Goal: Information Seeking & Learning: Learn about a topic

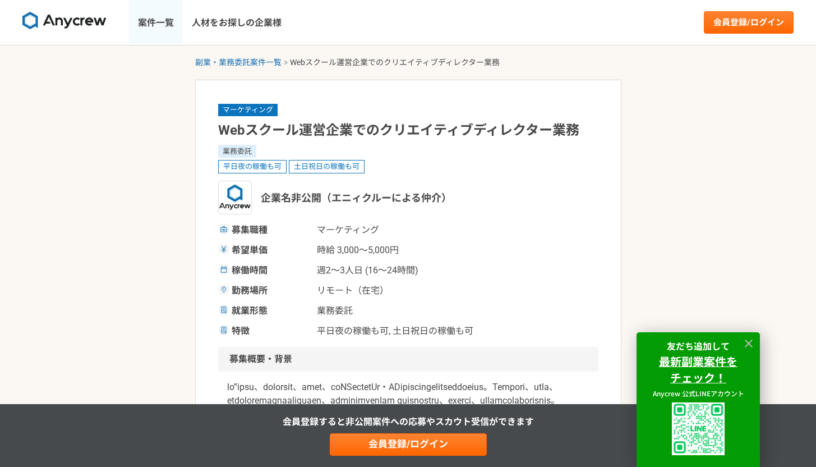
click at [155, 27] on link "案件一覧" at bounding box center [156, 22] width 54 height 45
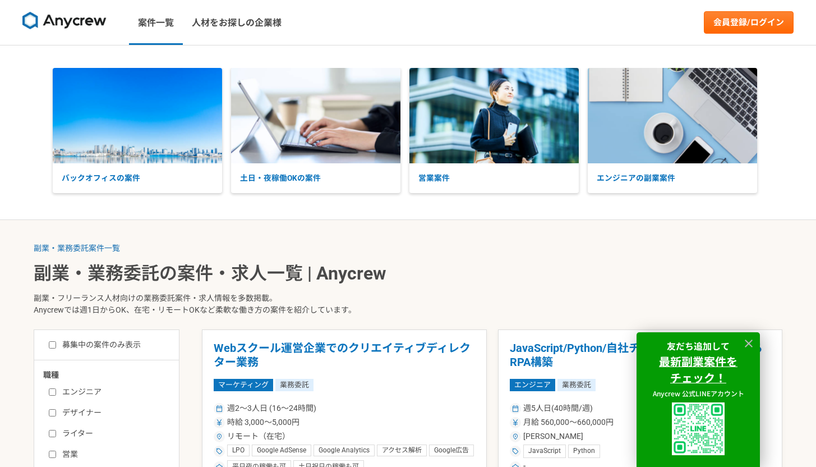
scroll to position [197, 0]
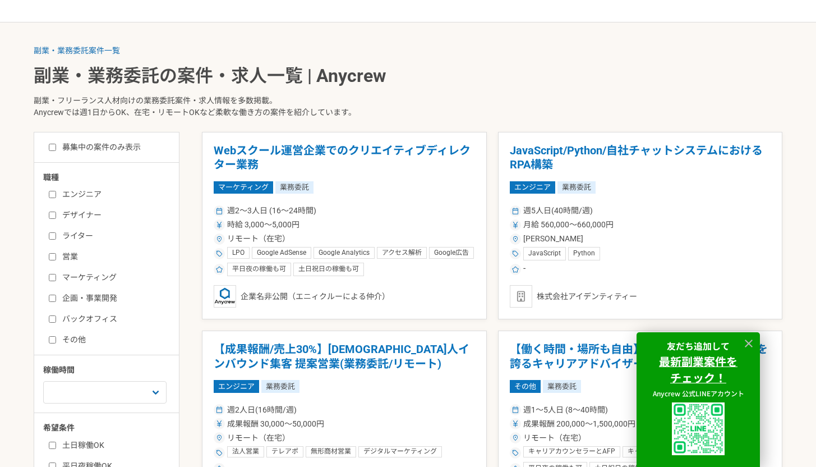
click at [49, 275] on input "マーケティング" at bounding box center [52, 277] width 7 height 7
checkbox input "true"
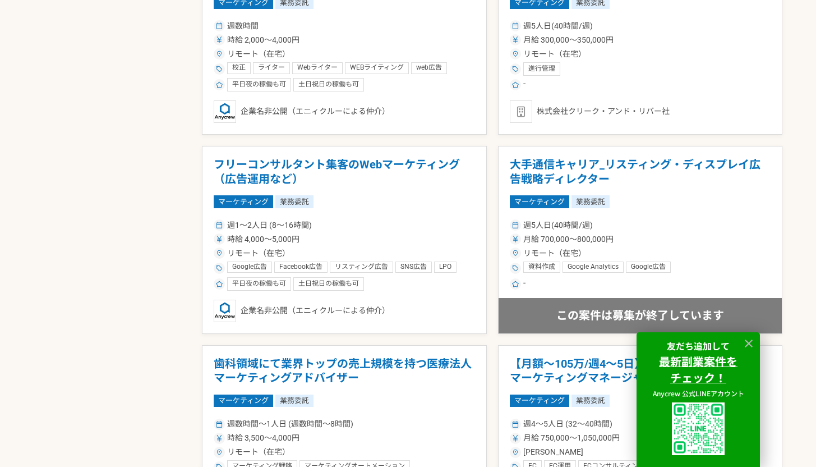
scroll to position [1247, 0]
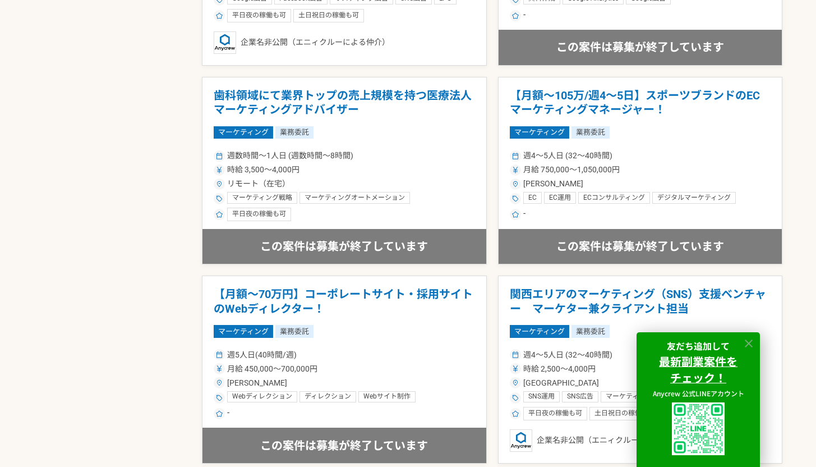
click at [750, 343] on icon at bounding box center [749, 343] width 13 height 13
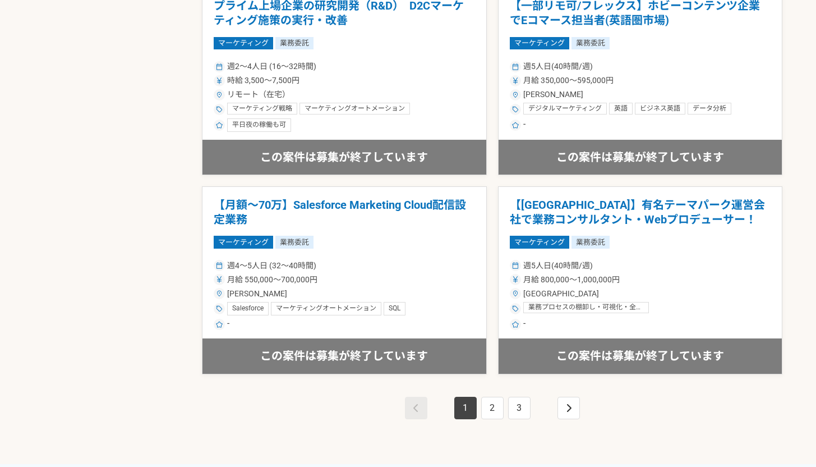
scroll to position [1972, 0]
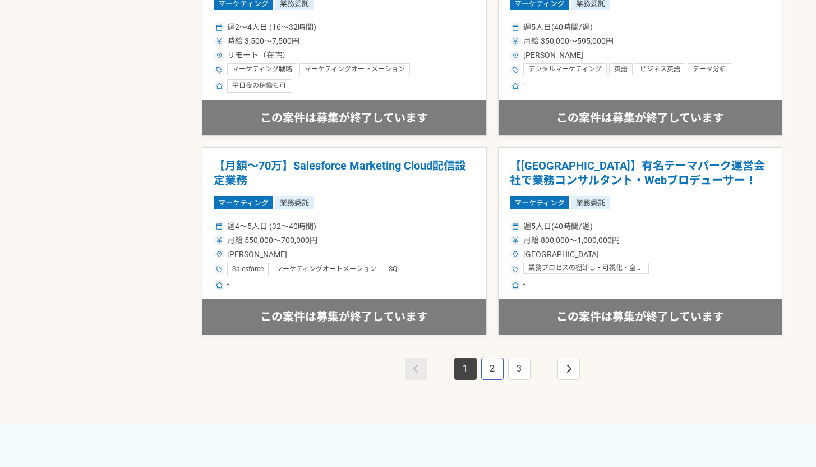
click at [491, 372] on link "2" at bounding box center [492, 368] width 22 height 22
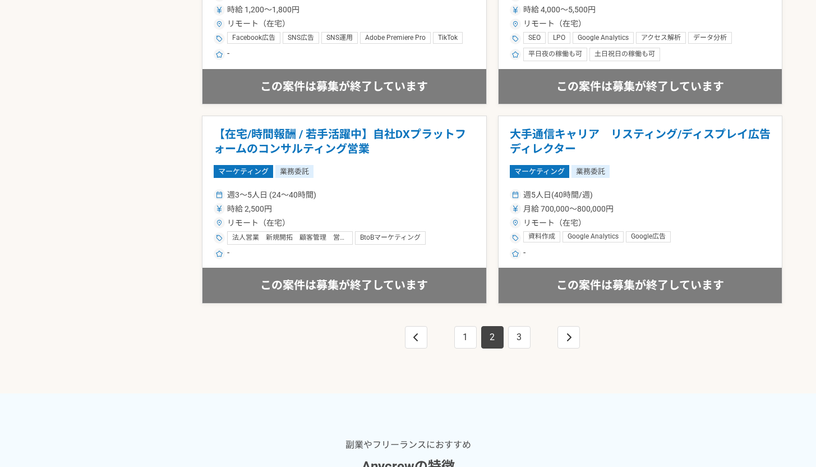
scroll to position [2049, 0]
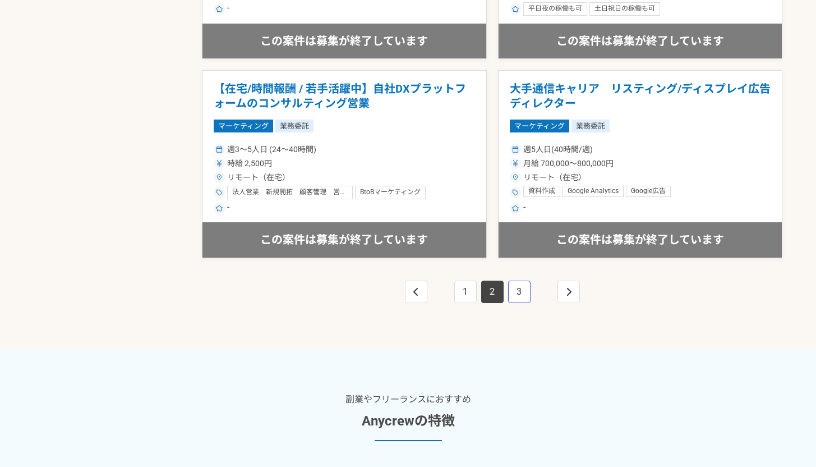
click at [516, 293] on link "3" at bounding box center [519, 291] width 22 height 22
